Goal: Task Accomplishment & Management: Use online tool/utility

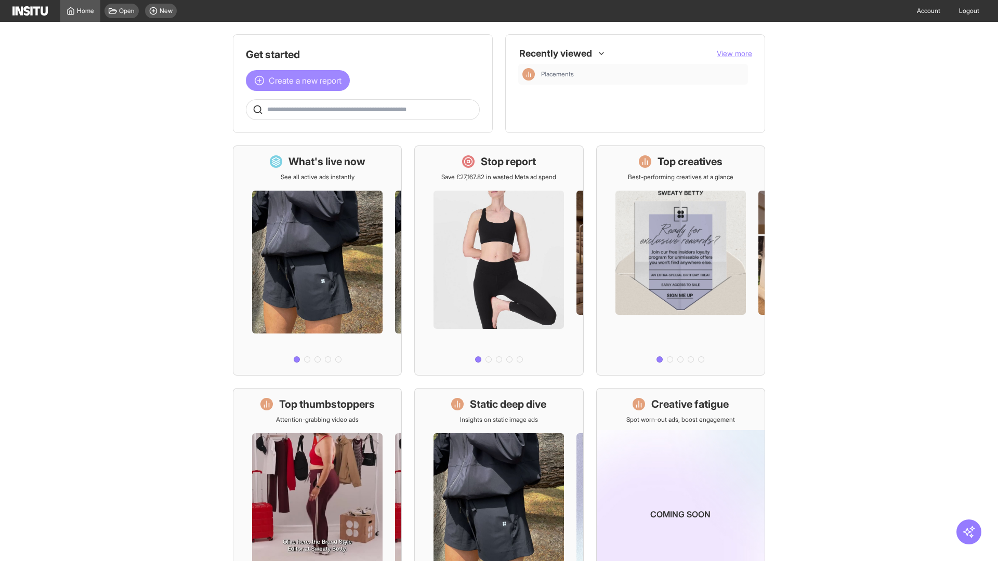
click at [300, 81] on span "Create a new report" at bounding box center [305, 80] width 73 height 12
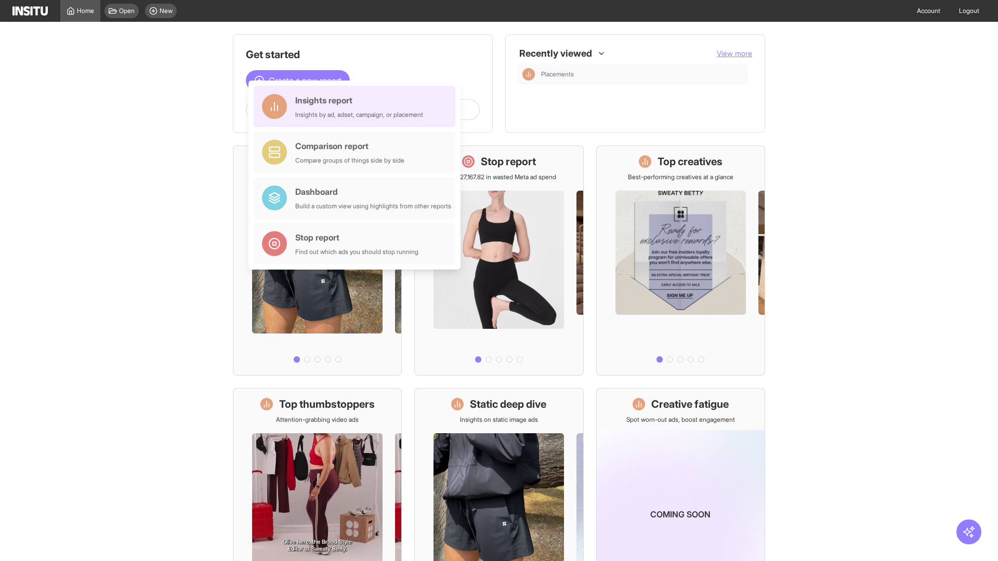
click at [357, 107] on div "Insights report Insights by ad, adset, campaign, or placement" at bounding box center [359, 106] width 128 height 25
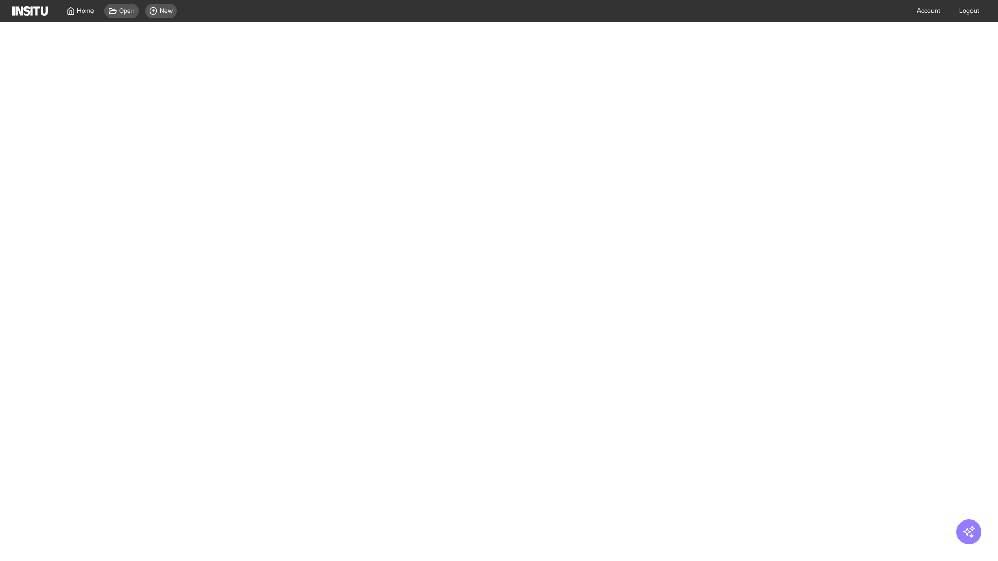
select select "**"
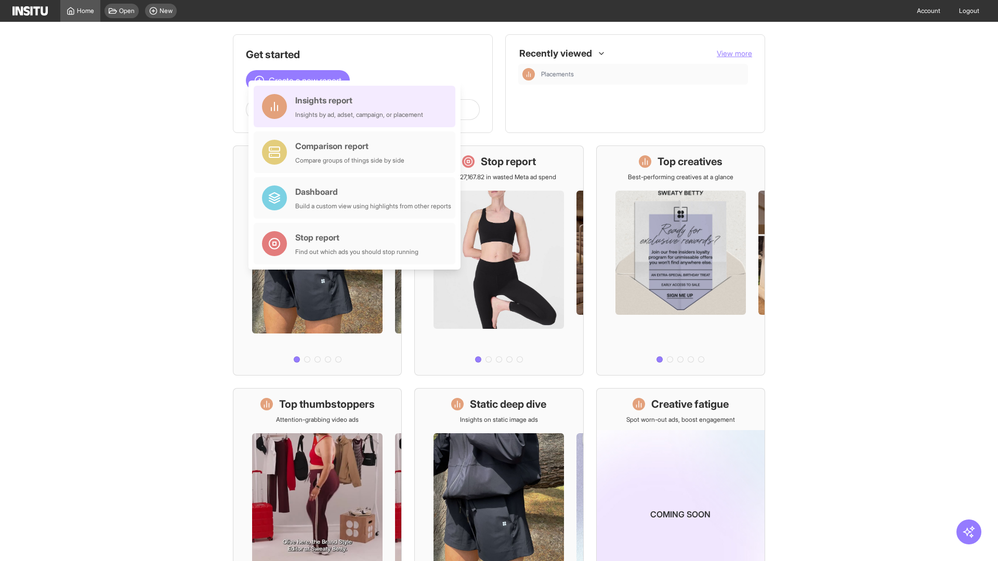
click at [357, 107] on div "Insights report Insights by ad, adset, campaign, or placement" at bounding box center [359, 106] width 128 height 25
